Goal: Task Accomplishment & Management: Use online tool/utility

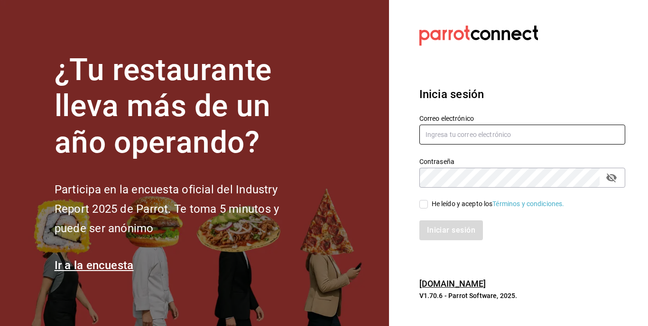
type input "[EMAIL_ADDRESS][DOMAIN_NAME]"
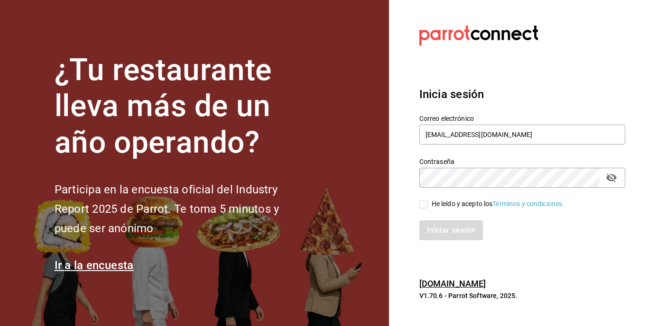
click at [426, 203] on input "He leído y acepto los Términos y condiciones." at bounding box center [423, 204] width 9 height 9
checkbox input "true"
click at [443, 225] on button "Iniciar sesión" at bounding box center [451, 231] width 65 height 20
click at [426, 64] on section "Datos incorrectos. Verifica que tu Correo o Contraseña estén bien escritos. Ini…" at bounding box center [518, 163] width 259 height 326
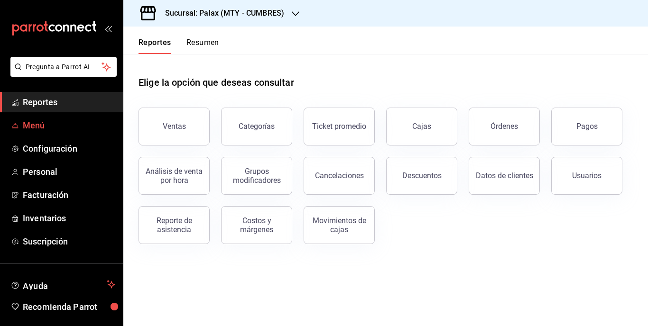
click at [44, 130] on span "Menú" at bounding box center [69, 125] width 92 height 13
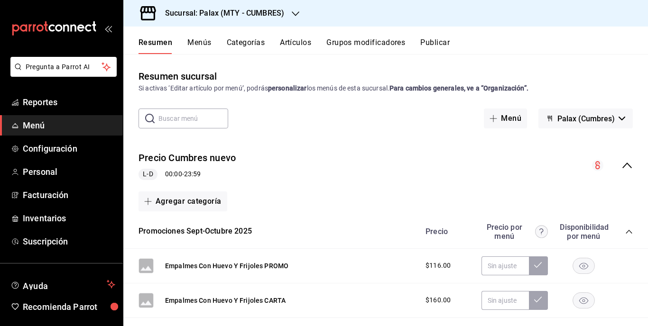
click at [306, 40] on button "Artículos" at bounding box center [295, 46] width 31 height 16
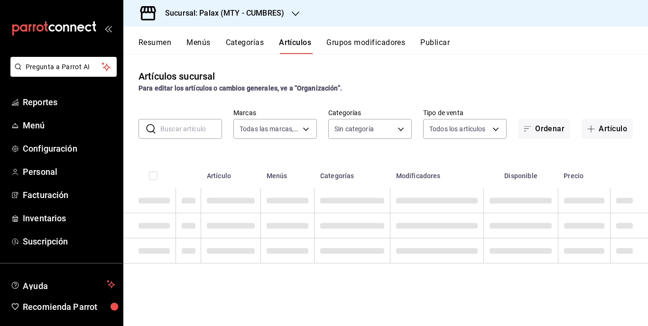
type input "882a14fb-31f9-4d0e-beef-7112030831e8"
type input "c7ee65cc-ee9e-4741-86da-950b97491a76,cfaf84e3-46c5-4593-b599-de37d94c1b20,eecc7…"
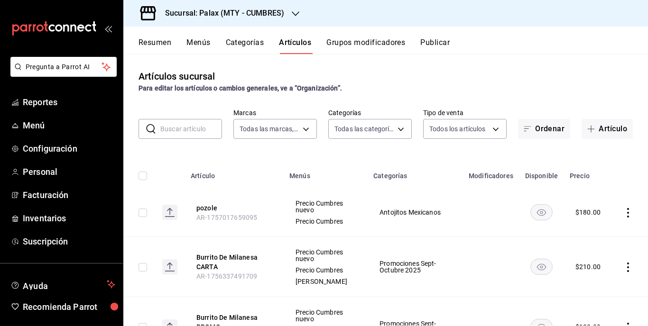
click at [197, 129] on input "text" at bounding box center [191, 129] width 62 height 19
type input "PORRON"
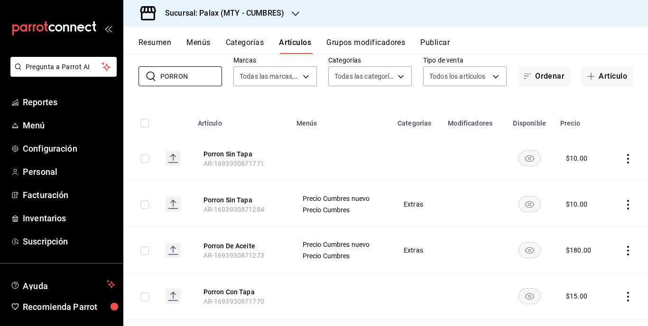
scroll to position [95, 0]
